Goal: Task Accomplishment & Management: Use online tool/utility

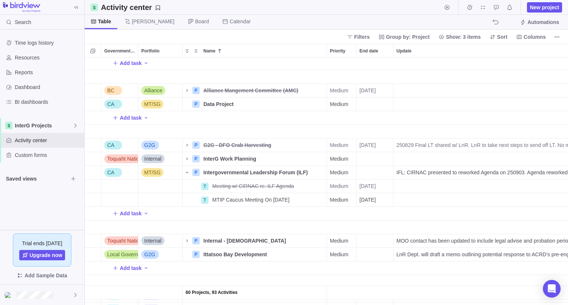
scroll to position [396, 0]
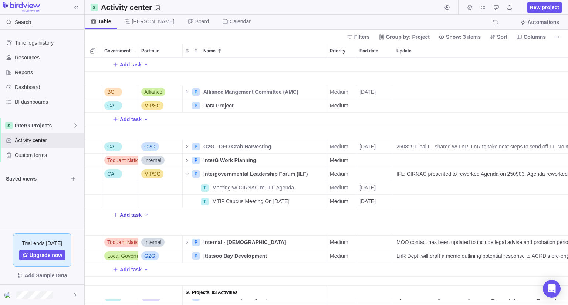
drag, startPoint x: 137, startPoint y: 216, endPoint x: 129, endPoint y: 215, distance: 8.9
click at [129, 215] on span "Add task" at bounding box center [131, 214] width 22 height 7
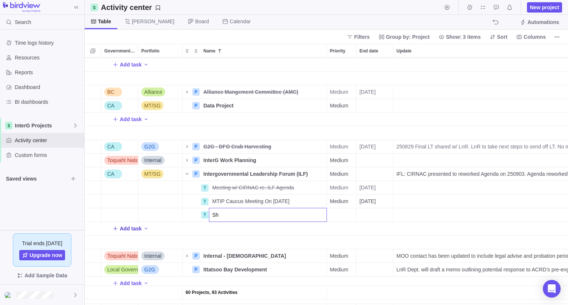
type input "S"
type input "Attached Updated Agenda to next Team Meeting"
click at [380, 213] on div "End date" at bounding box center [374, 214] width 37 height 13
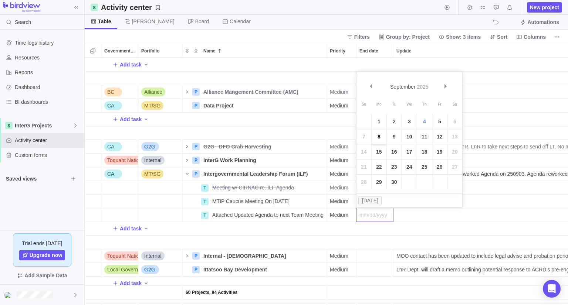
click at [383, 137] on link "8" at bounding box center [378, 136] width 15 height 15
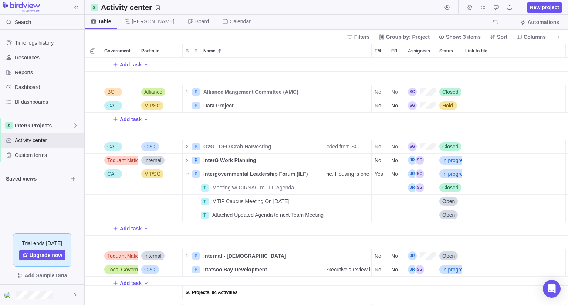
scroll to position [0, 292]
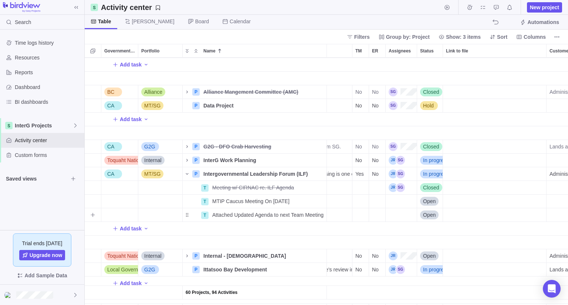
click at [393, 213] on div "Assignees" at bounding box center [400, 214] width 31 height 13
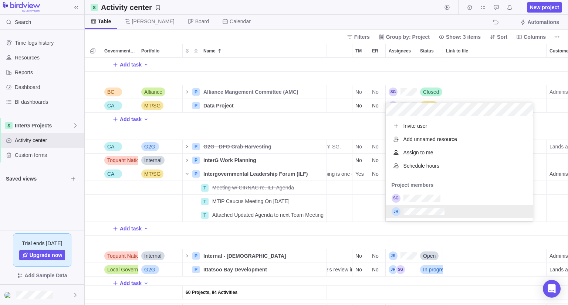
scroll to position [99, 142]
click at [358, 217] on div "60 Projects, 94 Activities BC Alliance P Alliance - BC Shared Priority Framewor…" at bounding box center [326, 182] width 483 height 248
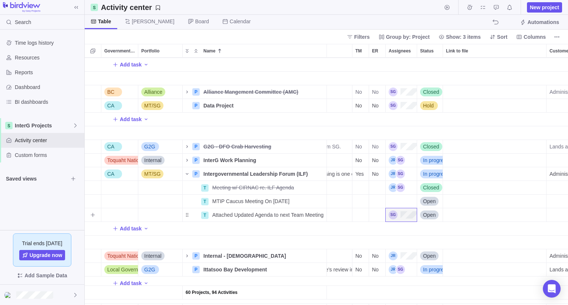
click at [359, 215] on div "TM" at bounding box center [360, 215] width 17 height 14
click at [356, 215] on div "TM" at bounding box center [360, 215] width 17 height 14
click at [129, 227] on span "Add task" at bounding box center [131, 228] width 22 height 7
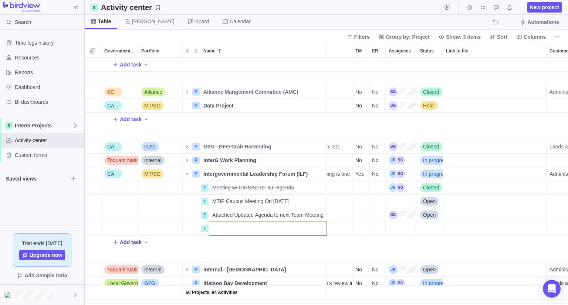
scroll to position [0, 0]
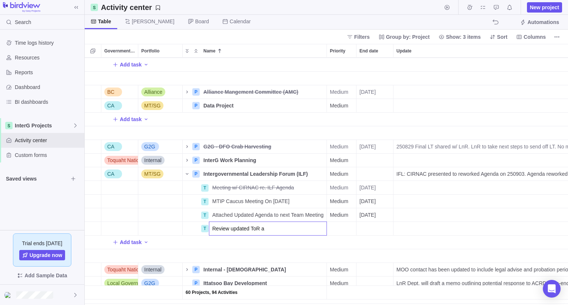
type input "Review updated ToR"
click at [374, 232] on div "End date" at bounding box center [374, 228] width 37 height 13
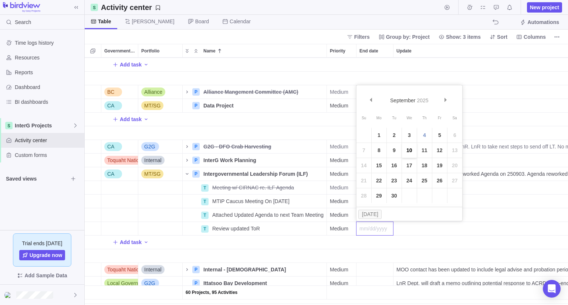
click at [411, 153] on link "10" at bounding box center [409, 150] width 15 height 15
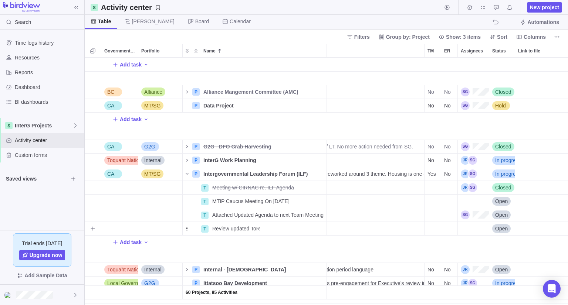
click at [475, 227] on div "Assignees" at bounding box center [472, 228] width 31 height 13
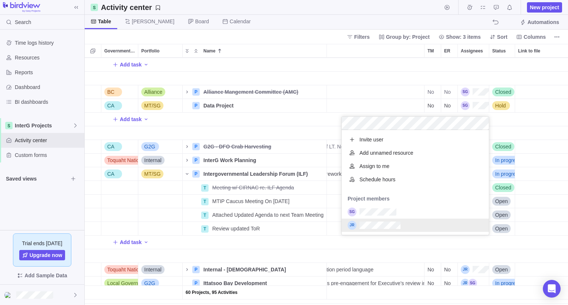
scroll to position [99, 142]
click at [500, 228] on div "60 Projects, 95 Activities BC Alliance P Alliance - BC Shared Priority Framewor…" at bounding box center [326, 182] width 483 height 248
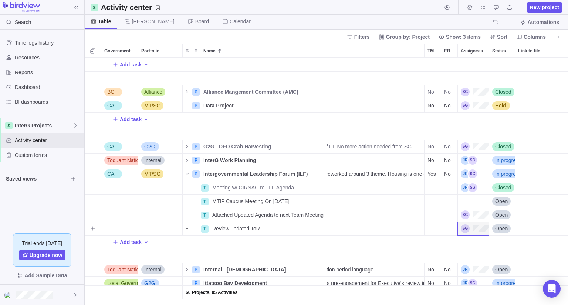
click at [501, 231] on span "Open" at bounding box center [501, 228] width 13 height 7
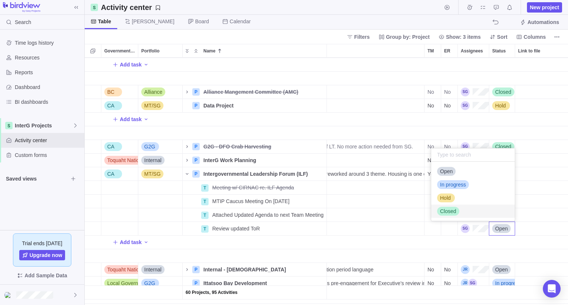
click at [447, 209] on span "Closed" at bounding box center [448, 211] width 16 height 7
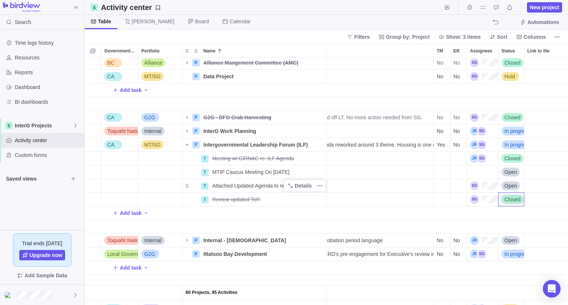
scroll to position [0, 210]
click at [284, 211] on div "Add task" at bounding box center [332, 213] width 916 height 13
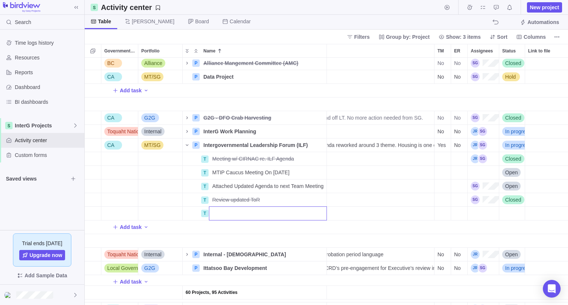
scroll to position [425, 0]
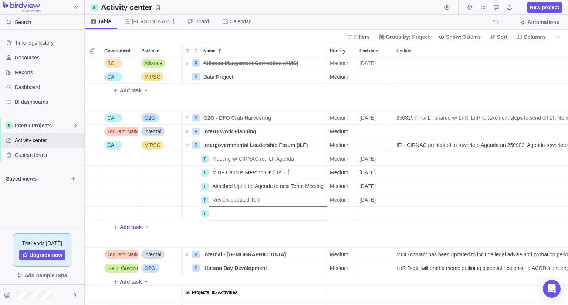
click at [284, 211] on input "Name" at bounding box center [268, 214] width 118 height 14
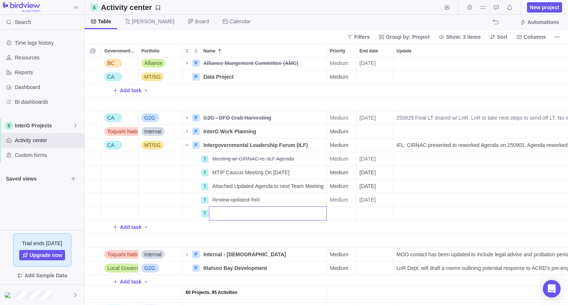
click at [284, 211] on input "Name" at bounding box center [268, 214] width 118 height 14
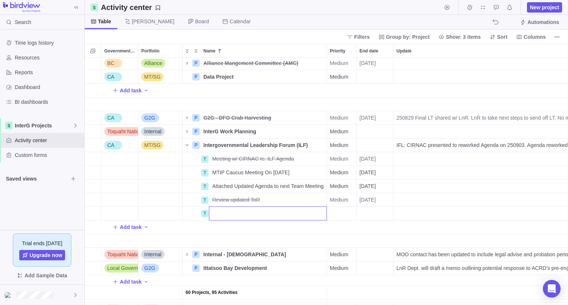
click at [284, 211] on input "Name" at bounding box center [268, 214] width 118 height 14
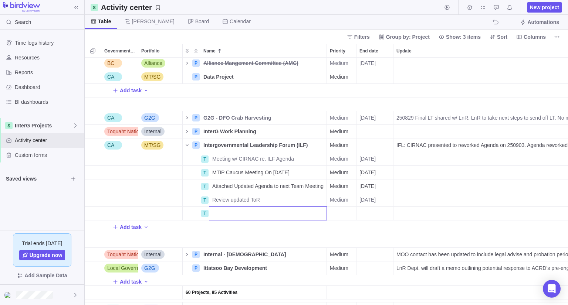
click at [284, 211] on input "Name" at bounding box center [268, 214] width 118 height 14
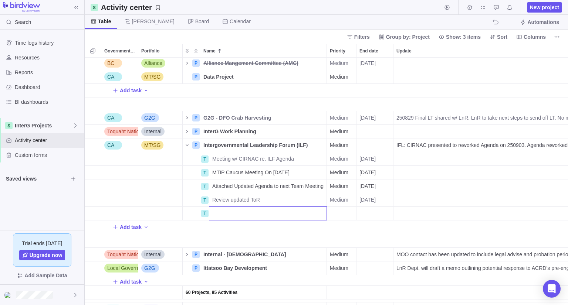
click at [284, 211] on input "Name" at bounding box center [268, 214] width 118 height 14
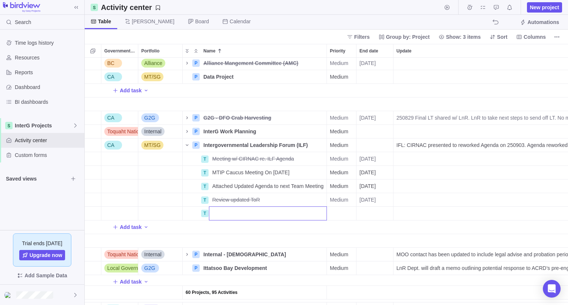
click at [284, 211] on input "Name" at bounding box center [268, 214] width 118 height 14
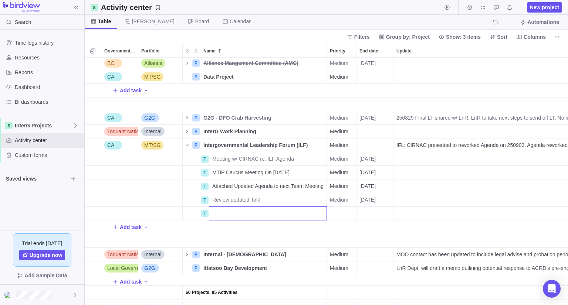
click at [284, 211] on input "Name" at bounding box center [268, 214] width 118 height 14
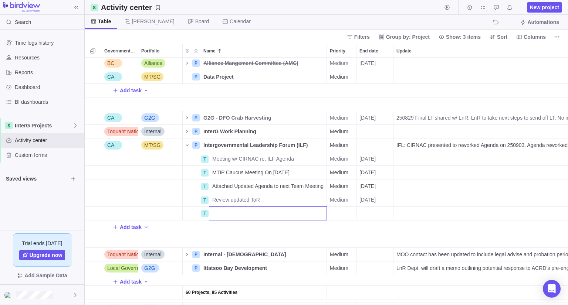
click at [284, 211] on input "Name" at bounding box center [268, 214] width 118 height 14
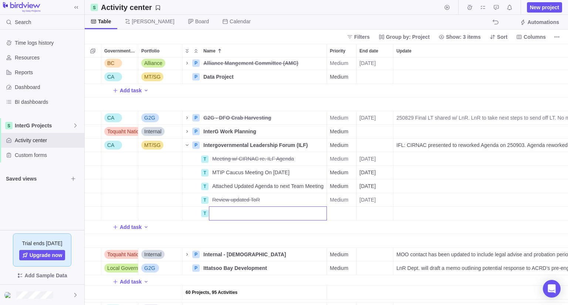
click at [284, 211] on input "Name" at bounding box center [268, 214] width 118 height 14
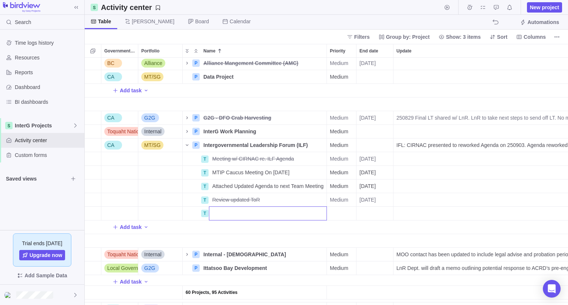
click at [284, 211] on input "Name" at bounding box center [268, 214] width 118 height 14
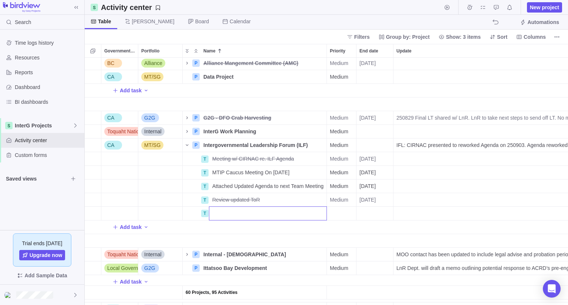
click at [284, 211] on input "Name" at bounding box center [268, 214] width 118 height 14
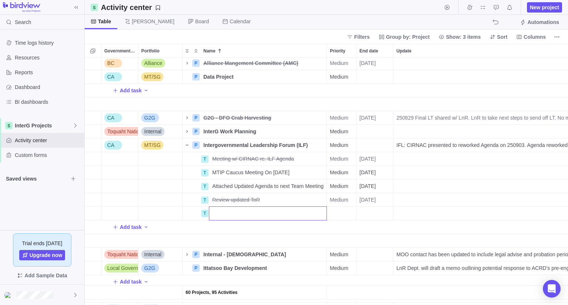
click at [284, 211] on input "Name" at bounding box center [268, 214] width 118 height 14
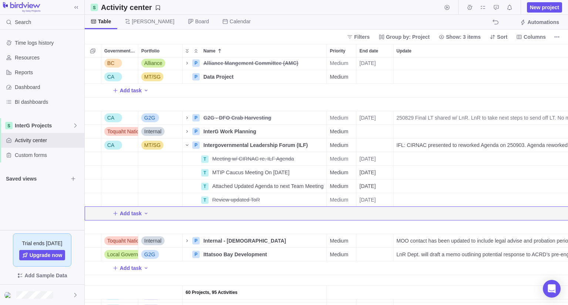
click at [284, 212] on div "Add task" at bounding box center [543, 213] width 916 height 13
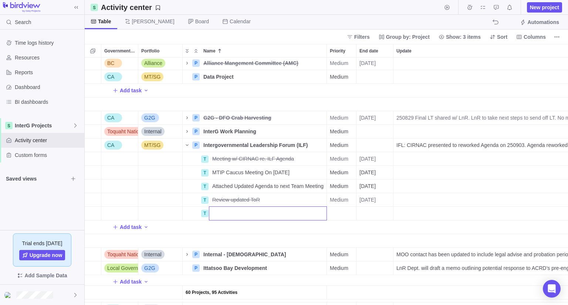
drag, startPoint x: 284, startPoint y: 212, endPoint x: 319, endPoint y: 232, distance: 39.9
click at [319, 232] on div "60 Projects, 95 Activities BC Alliance P Alliance - [GEOGRAPHIC_DATA] WLRS WG D…" at bounding box center [326, 182] width 483 height 248
